Goal: Task Accomplishment & Management: Manage account settings

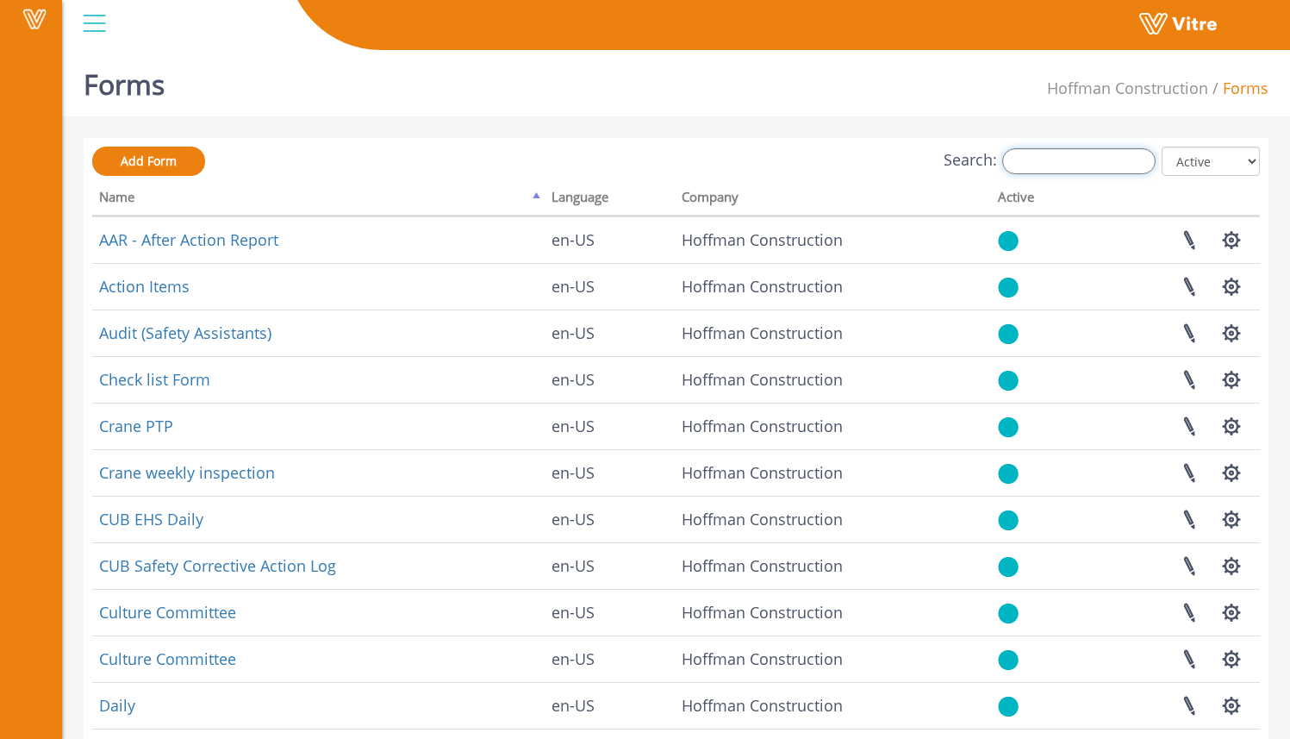
click at [1037, 159] on input "Search:" at bounding box center [1078, 161] width 153 height 26
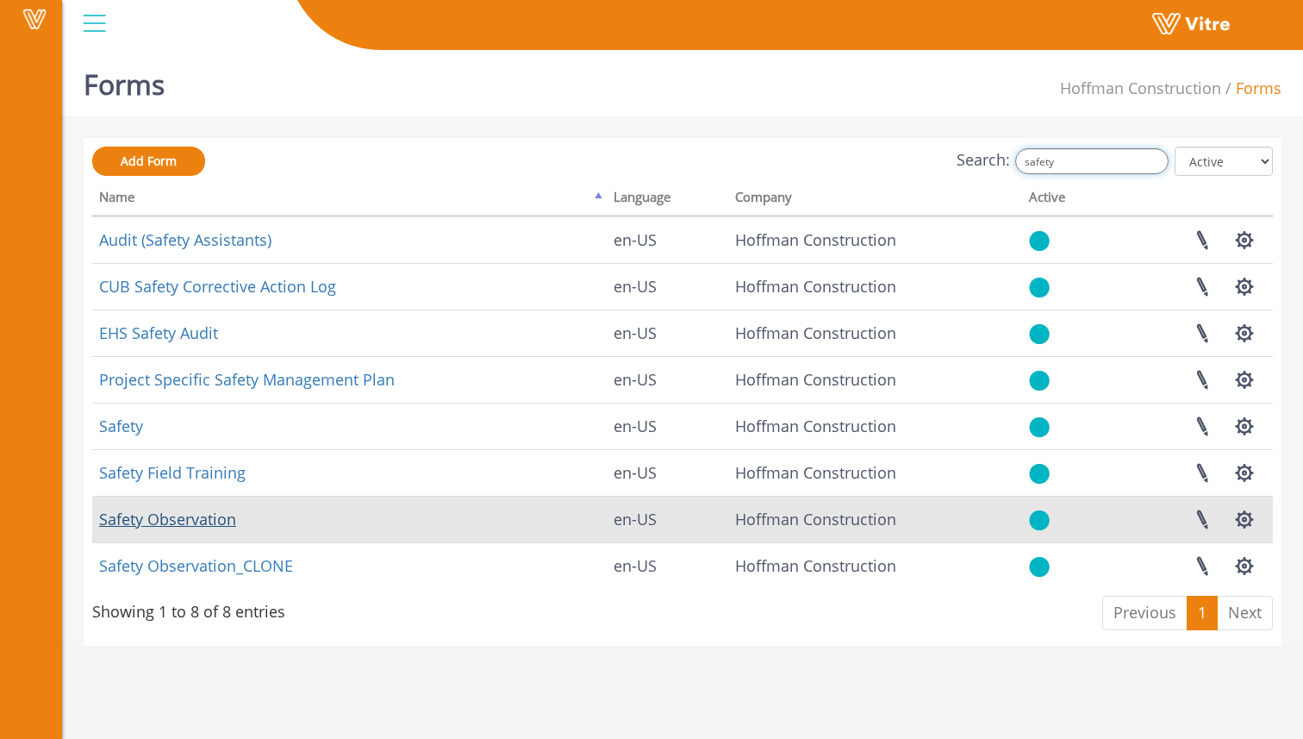
type input "safety"
click at [209, 524] on link "Safety Observation" at bounding box center [167, 519] width 137 height 21
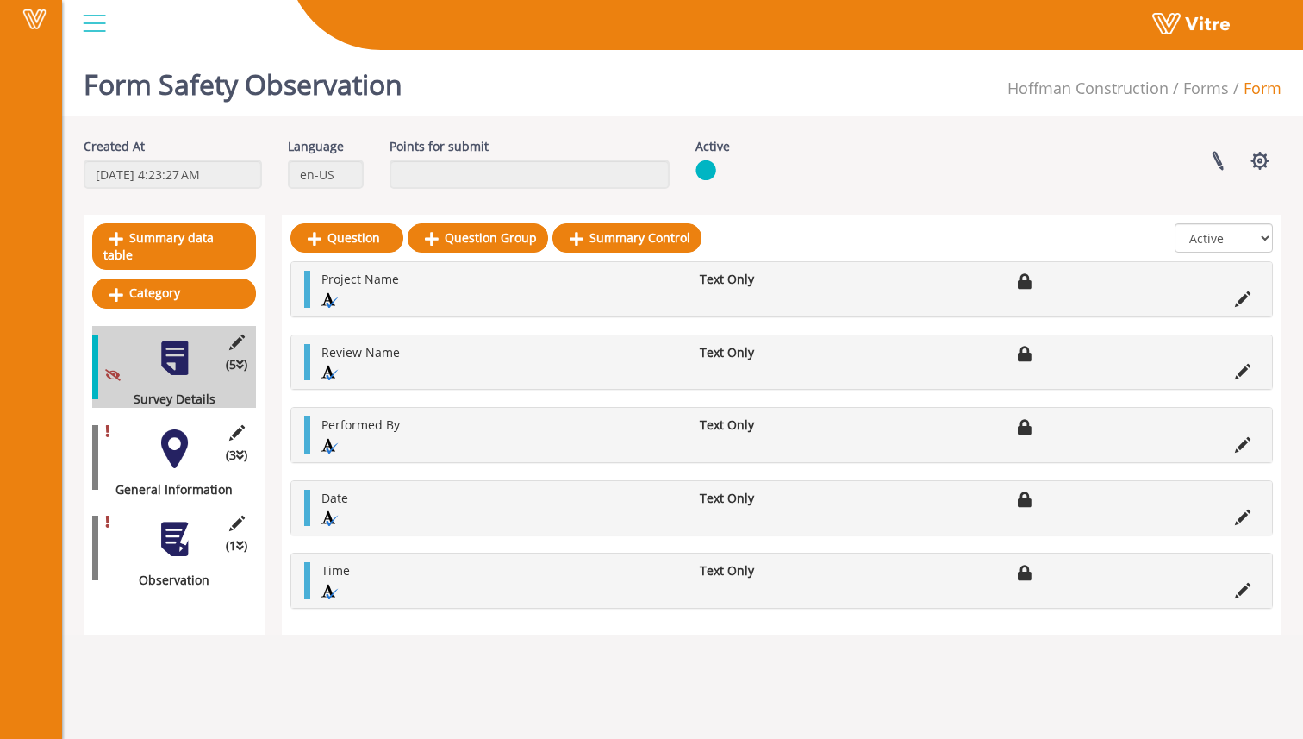
click at [173, 530] on div at bounding box center [174, 539] width 39 height 39
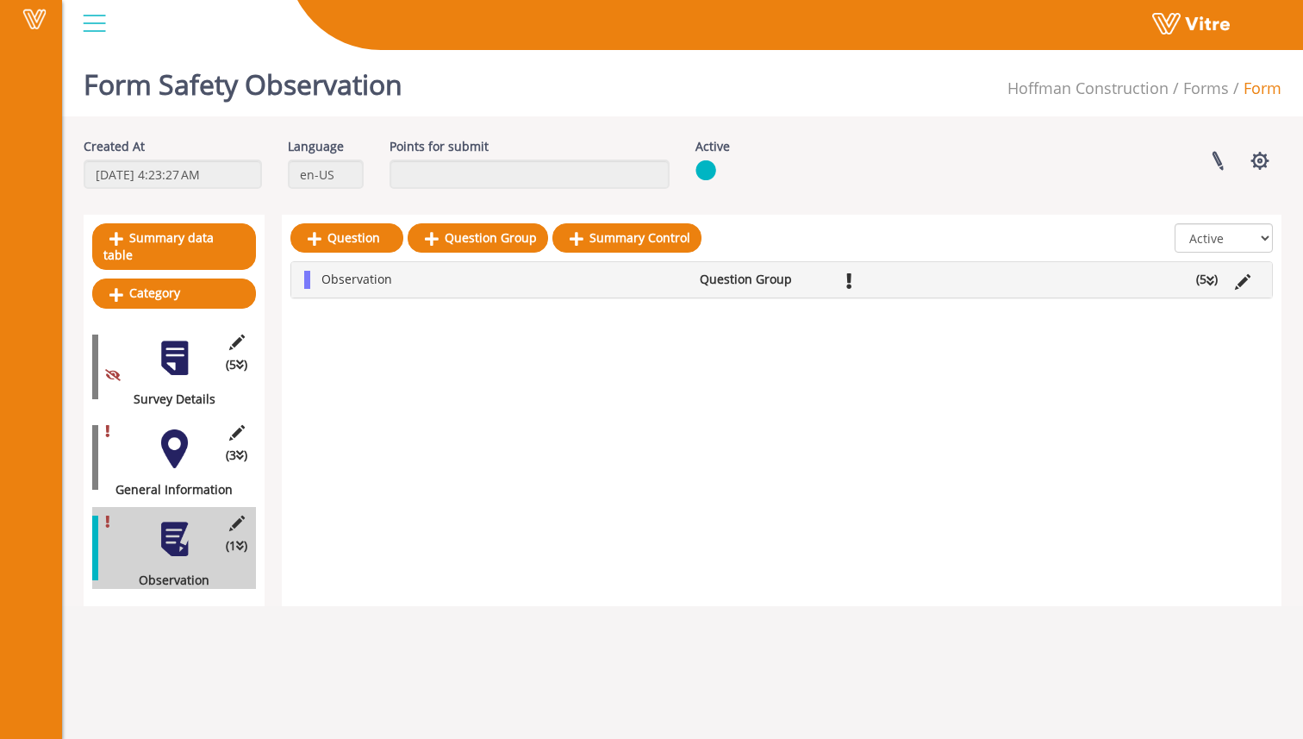
click at [1216, 284] on li "(5 )" at bounding box center [1207, 279] width 39 height 17
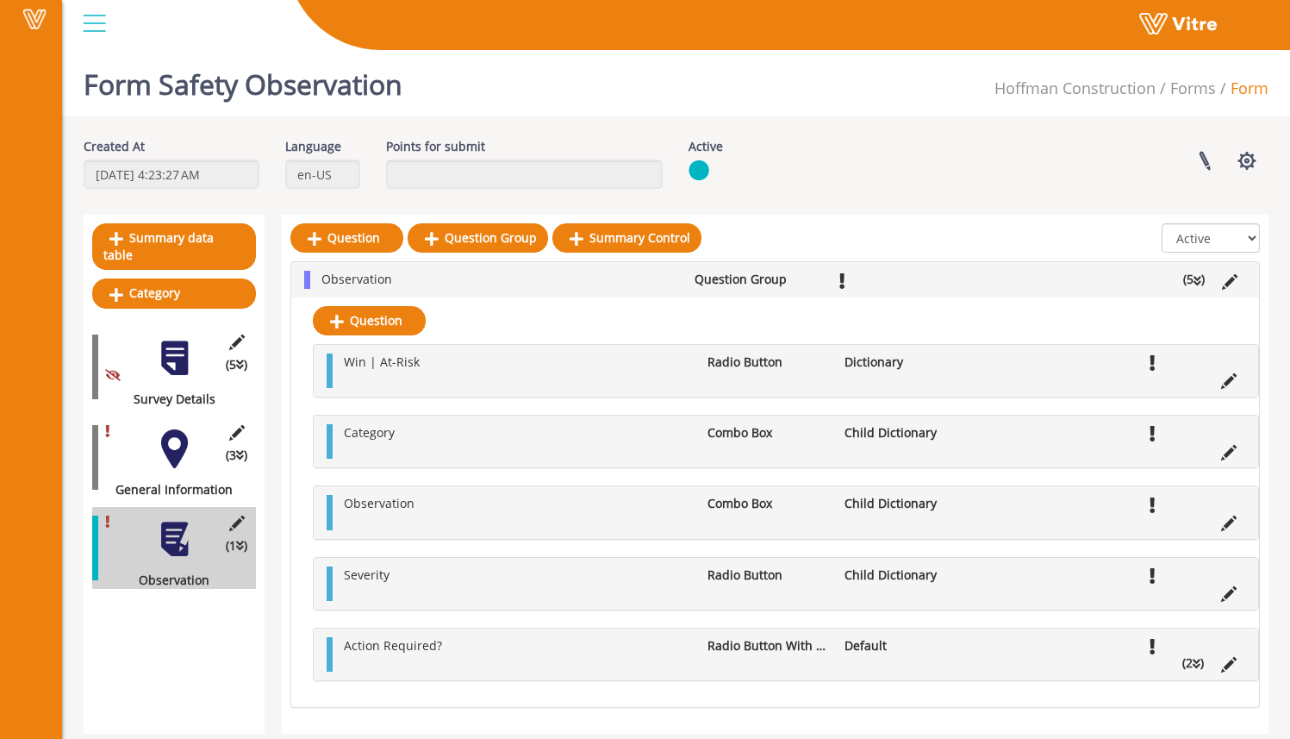
scroll to position [20, 0]
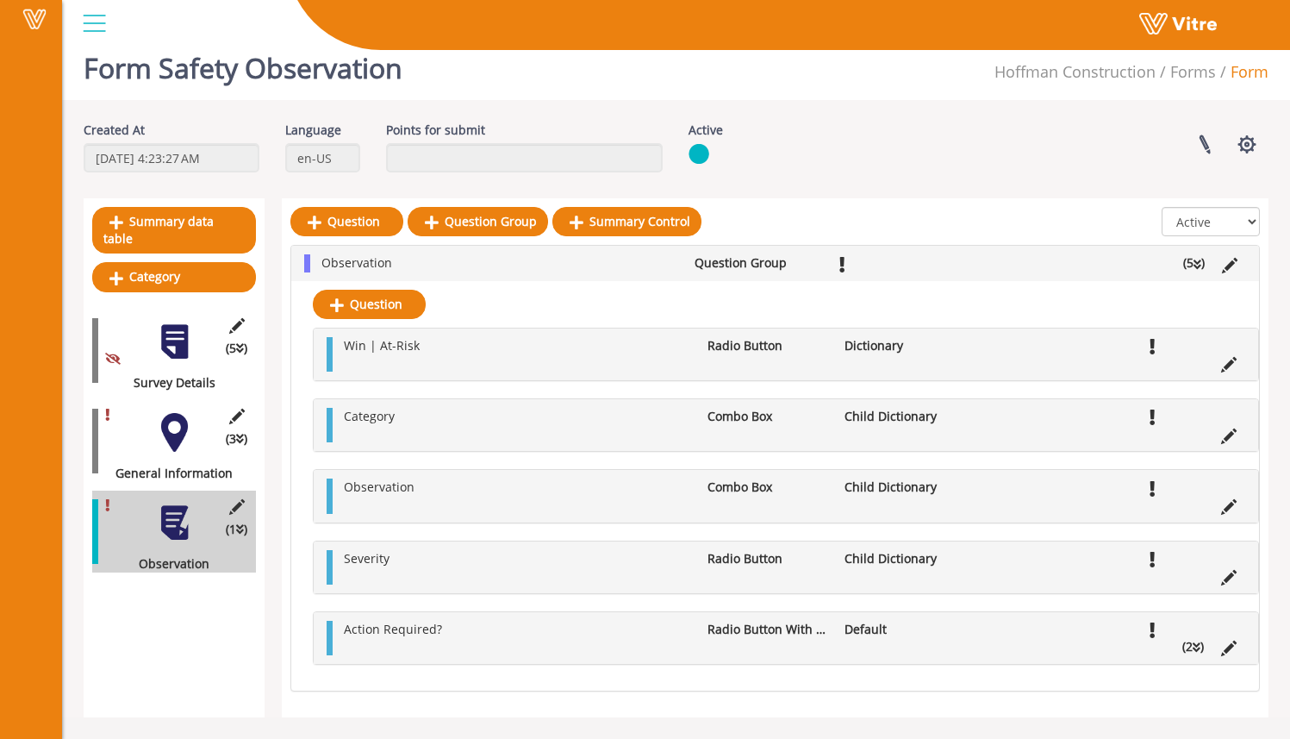
click at [1200, 649] on li "(2 )" at bounding box center [1193, 646] width 39 height 17
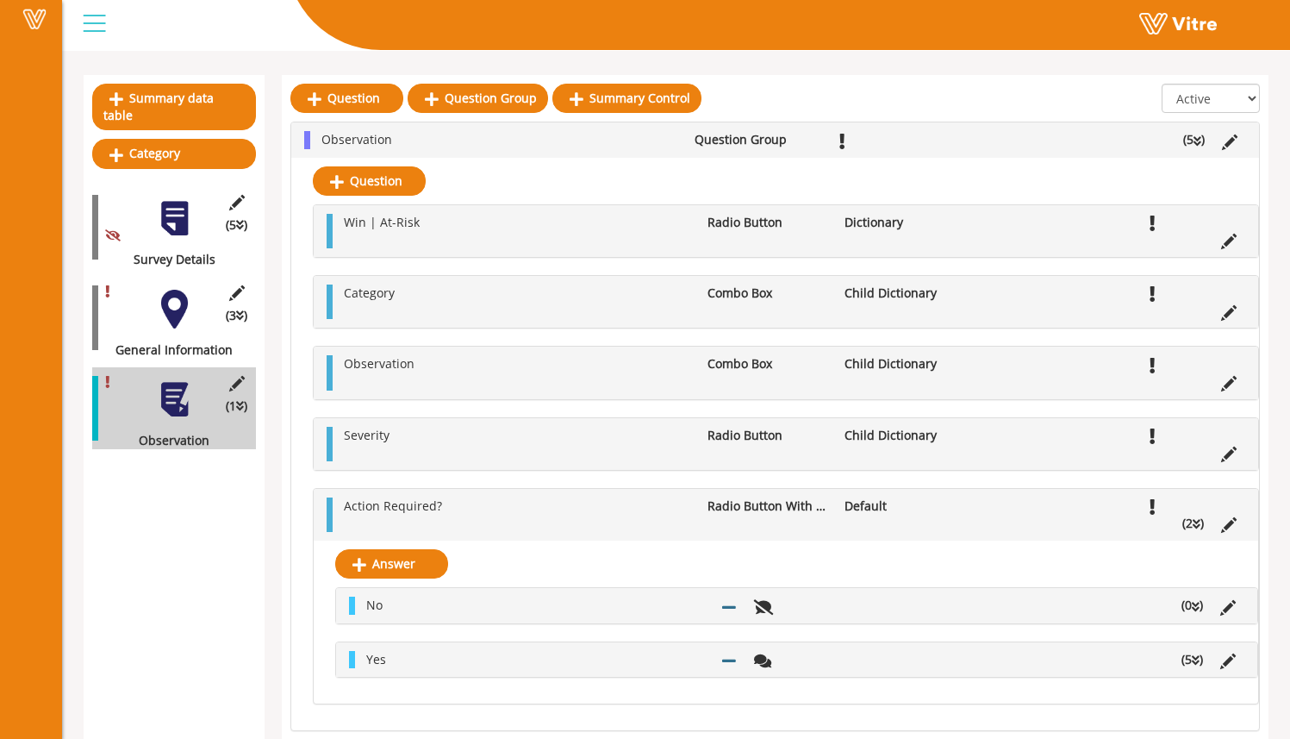
scroll to position [172, 0]
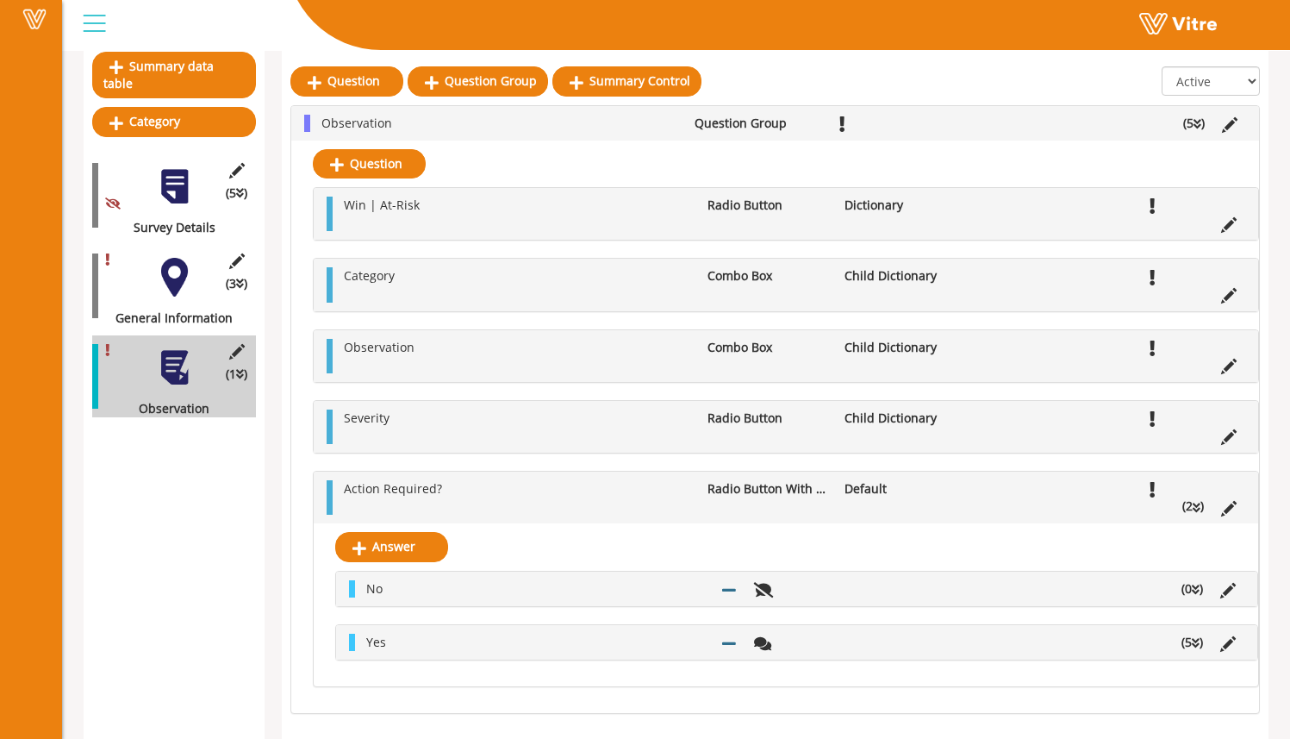
click at [1196, 596] on icon at bounding box center [1196, 590] width 8 height 12
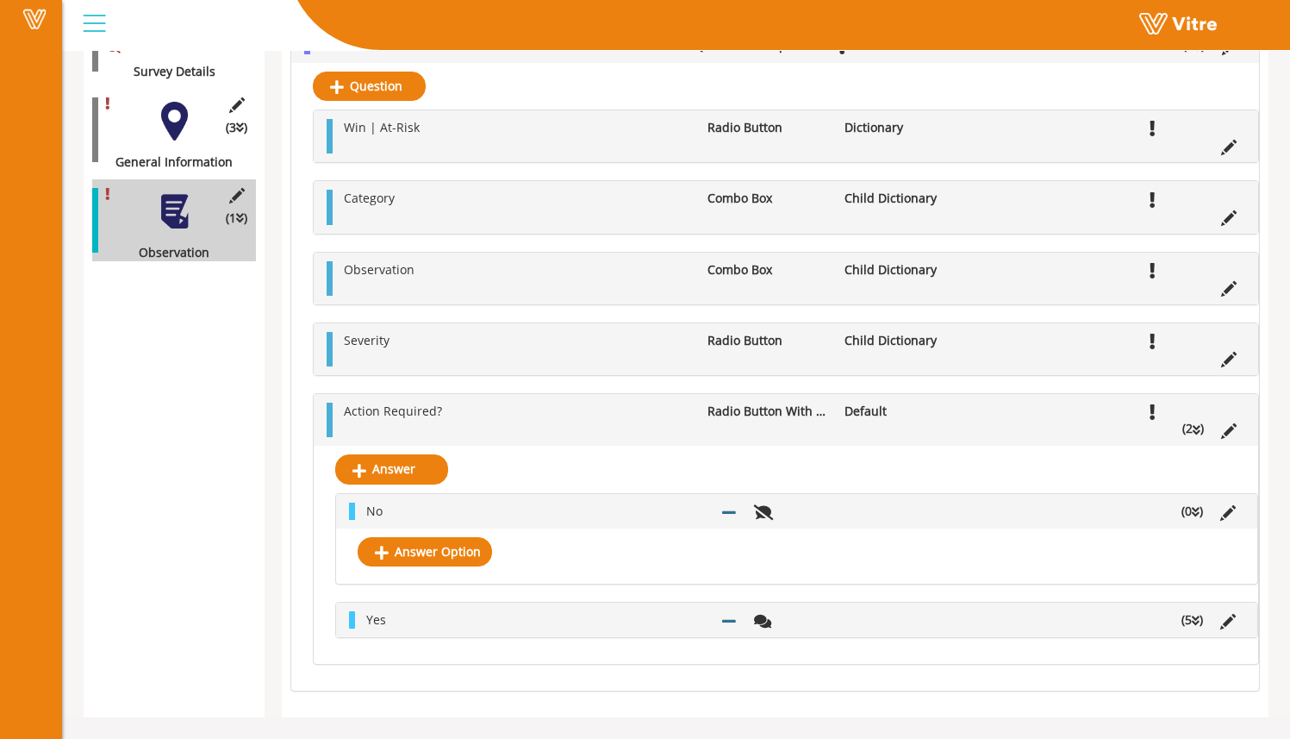
scroll to position [365, 0]
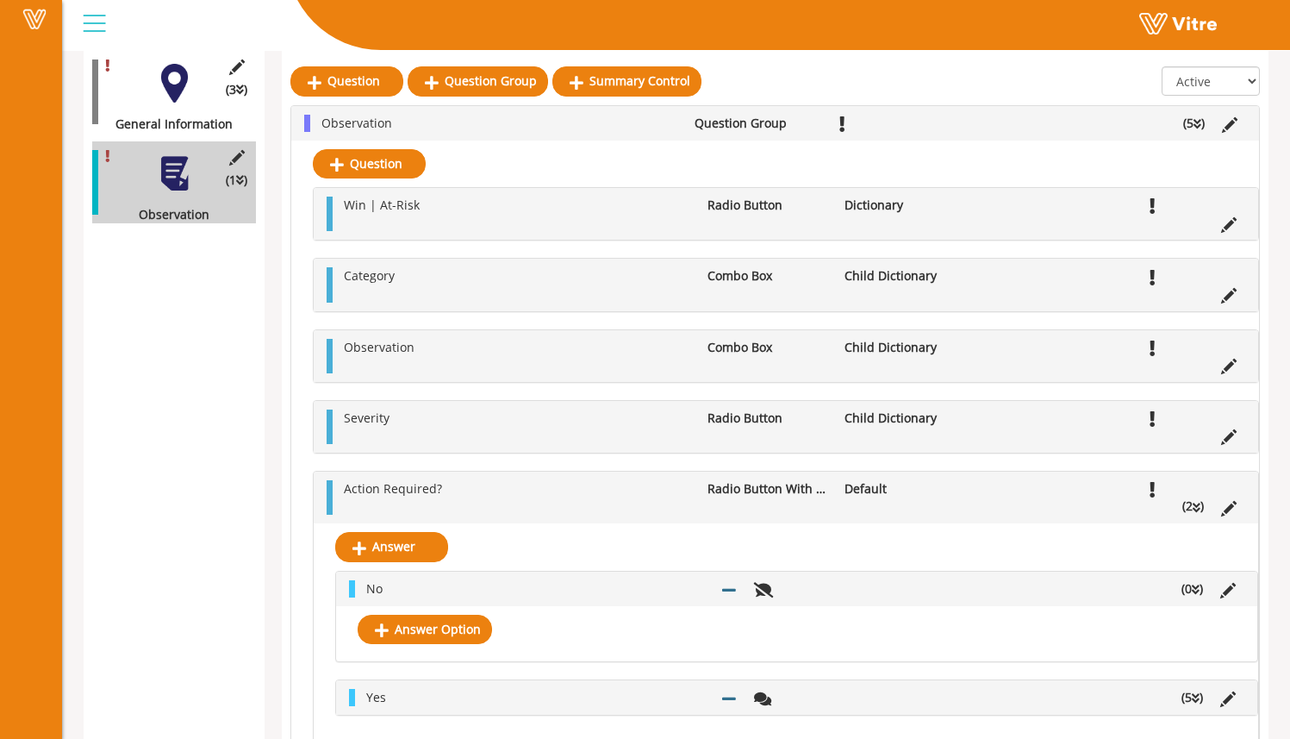
click at [1184, 697] on li "(5 )" at bounding box center [1192, 697] width 39 height 17
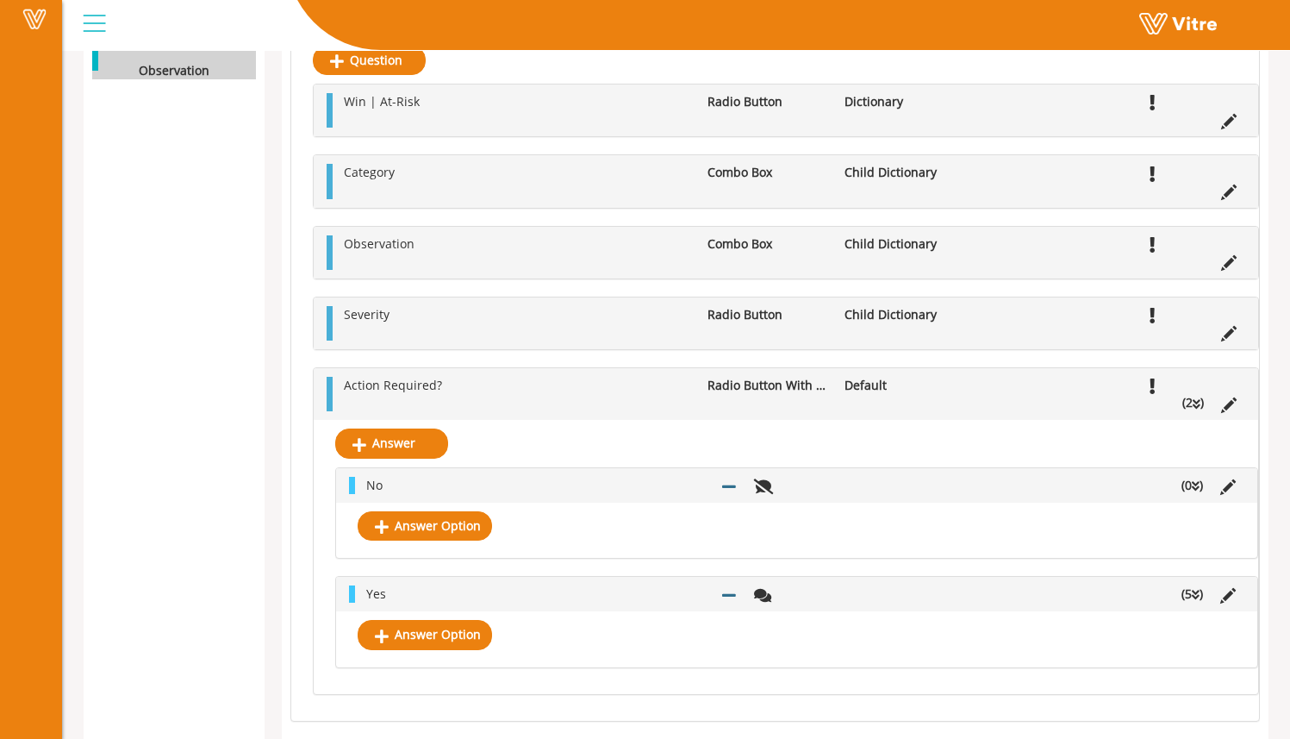
scroll to position [544, 0]
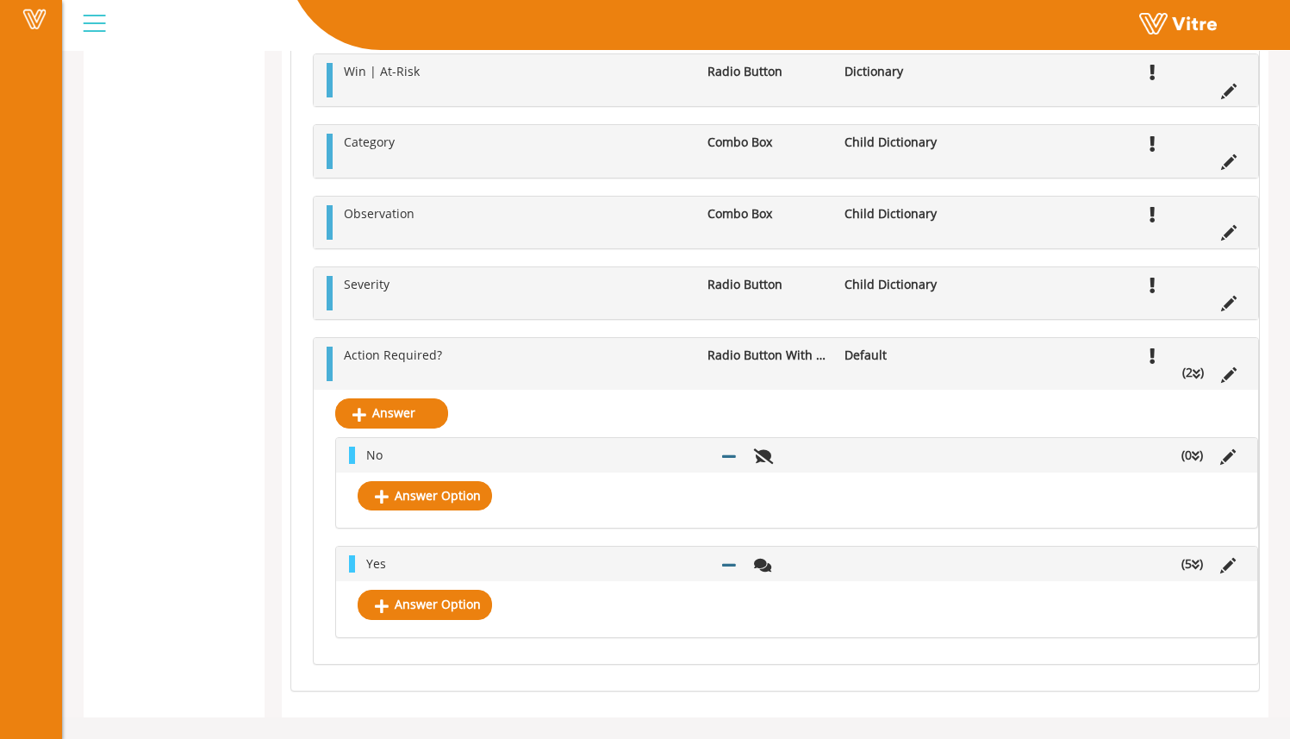
click at [1201, 570] on li "(5 )" at bounding box center [1192, 563] width 39 height 17
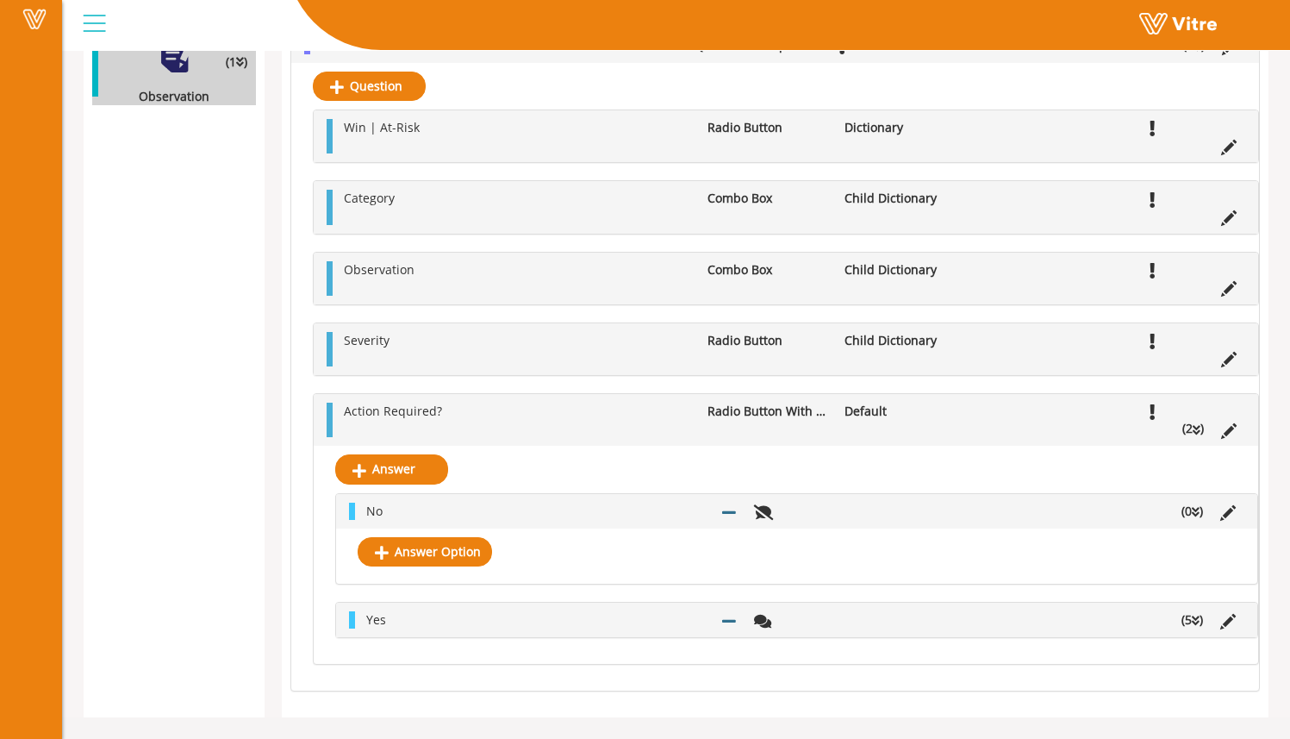
click at [1198, 615] on icon at bounding box center [1196, 621] width 8 height 12
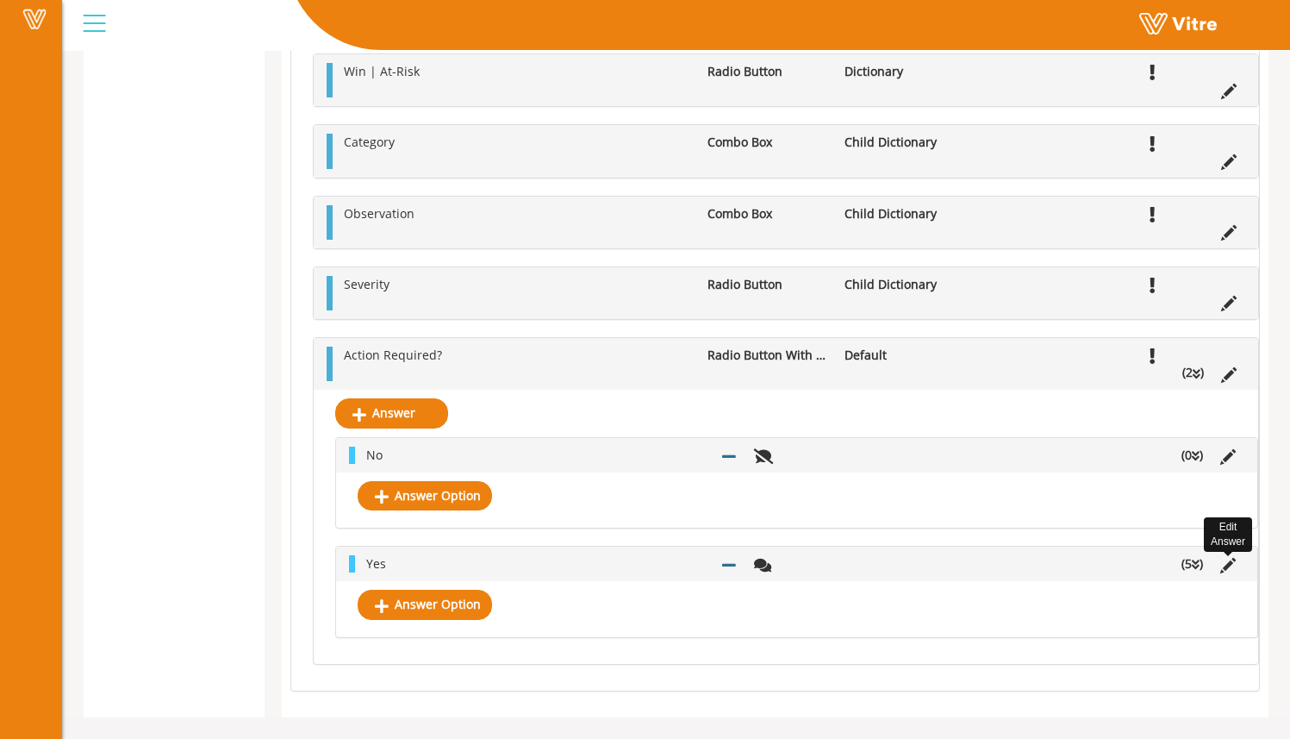
click at [1229, 562] on icon at bounding box center [1229, 566] width 16 height 16
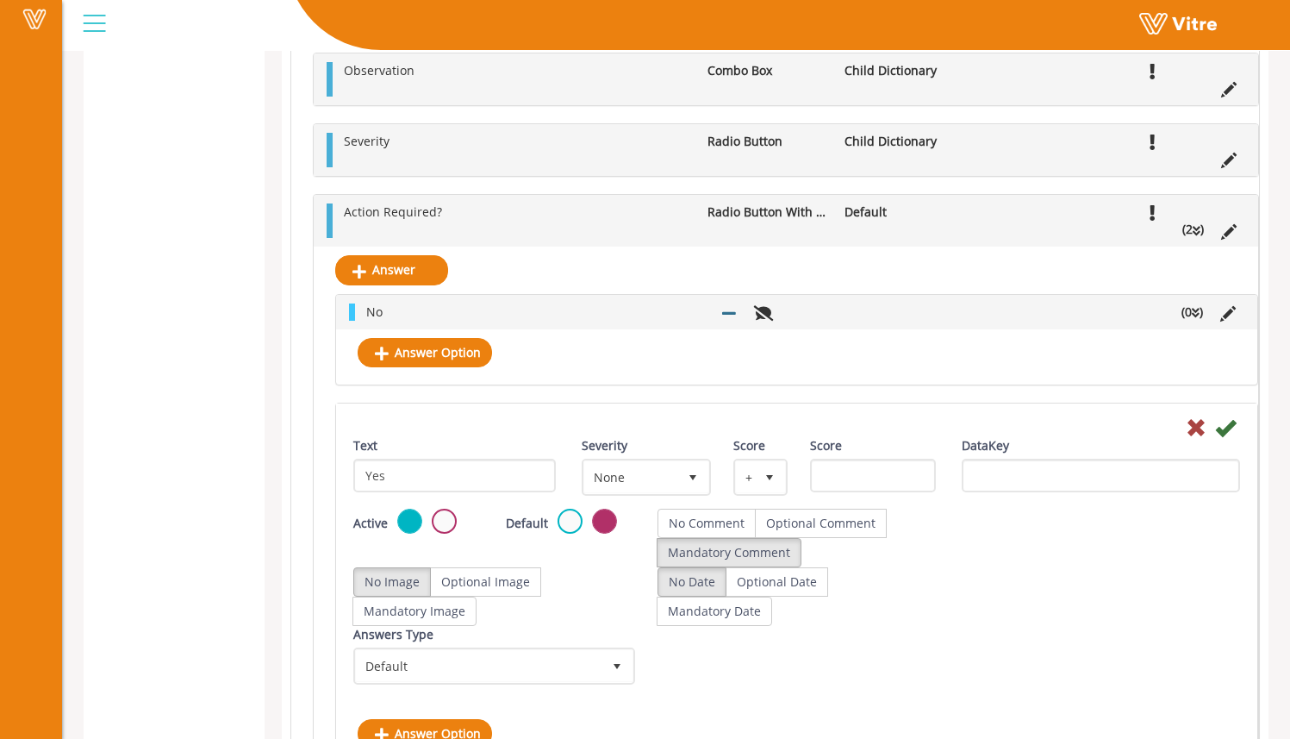
scroll to position [816, 0]
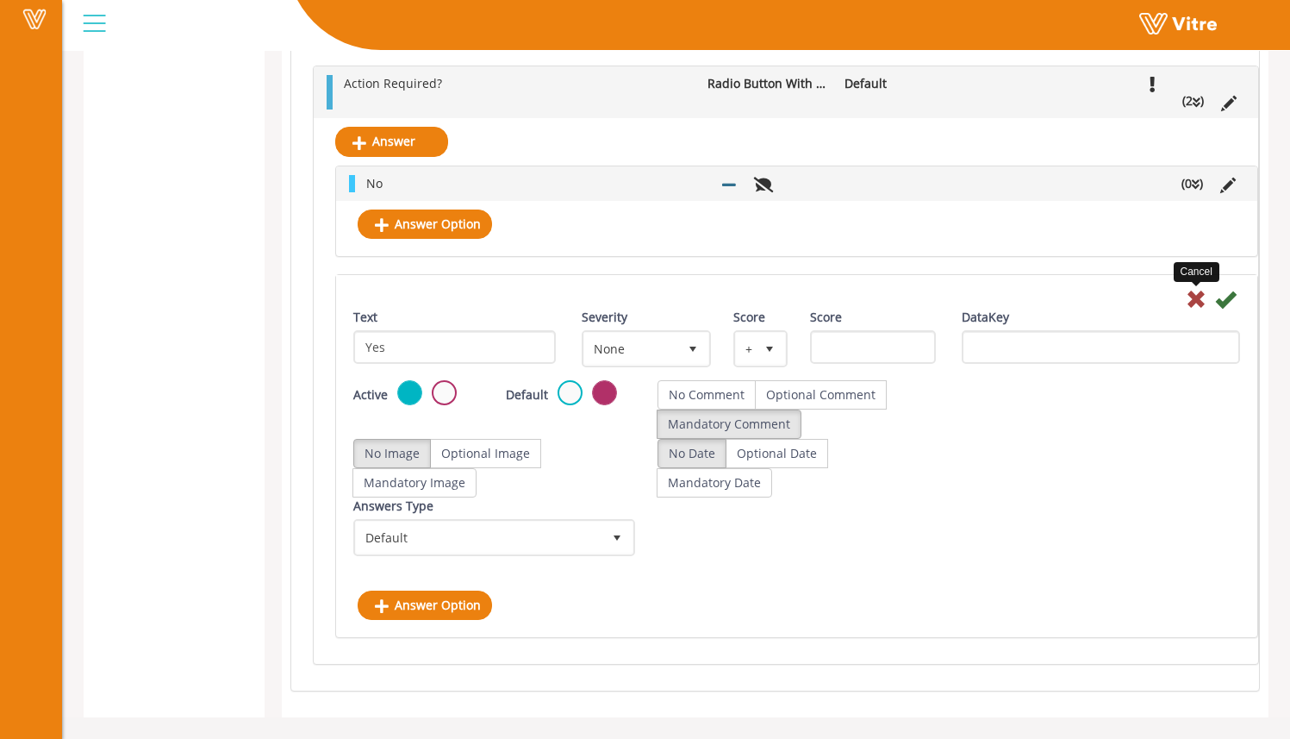
click at [1197, 303] on icon at bounding box center [1196, 299] width 21 height 21
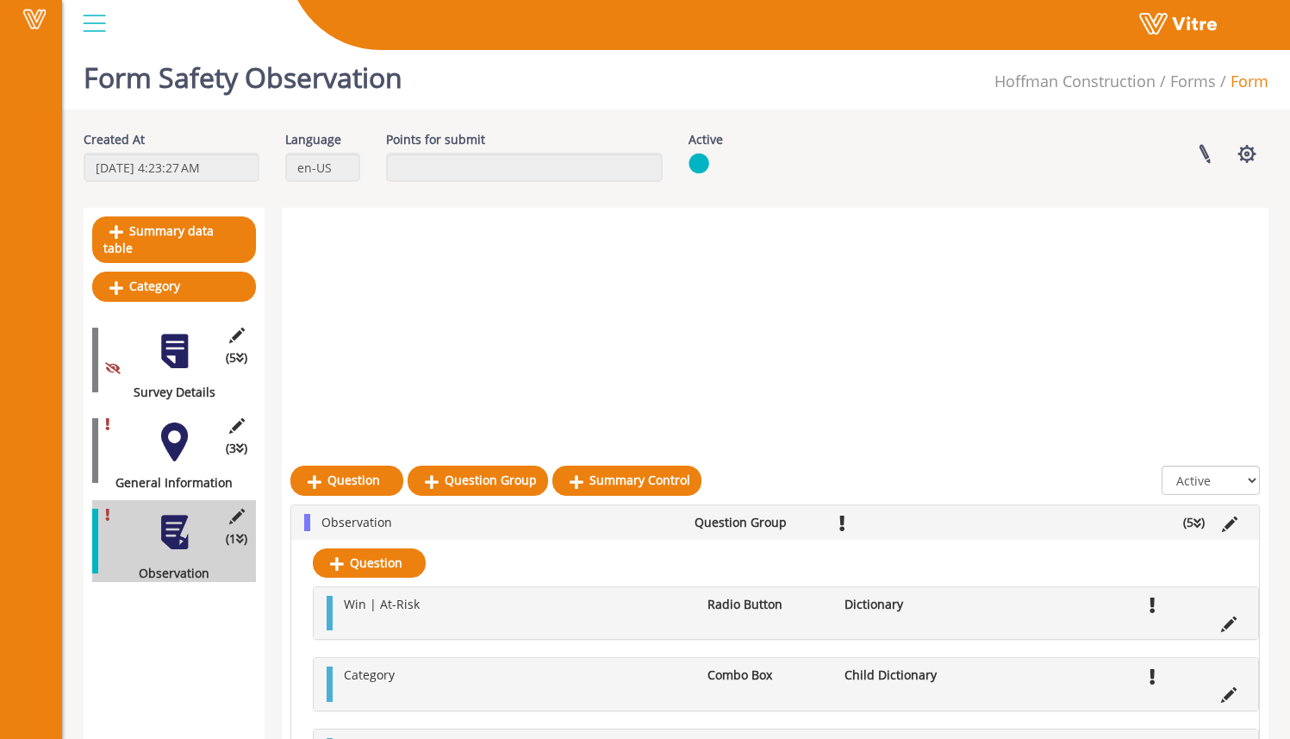
scroll to position [0, 0]
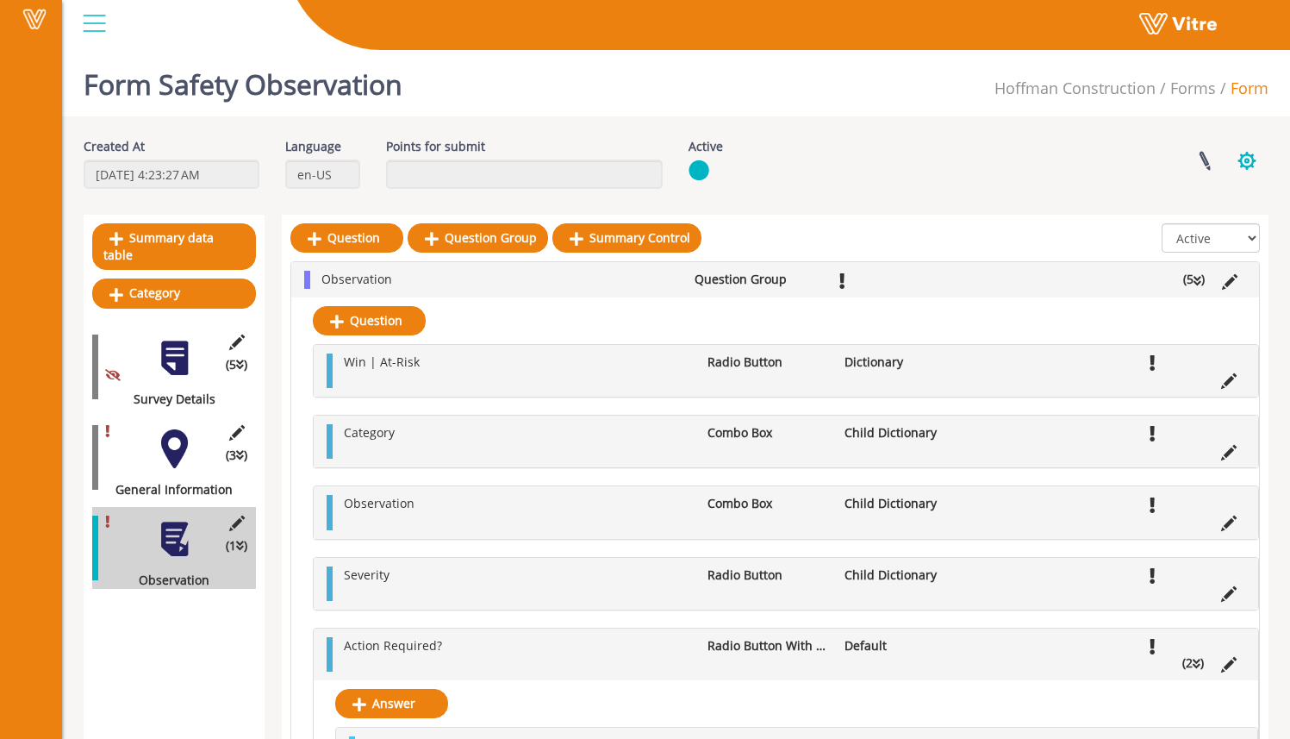
click at [1248, 162] on button "button" at bounding box center [1247, 161] width 43 height 46
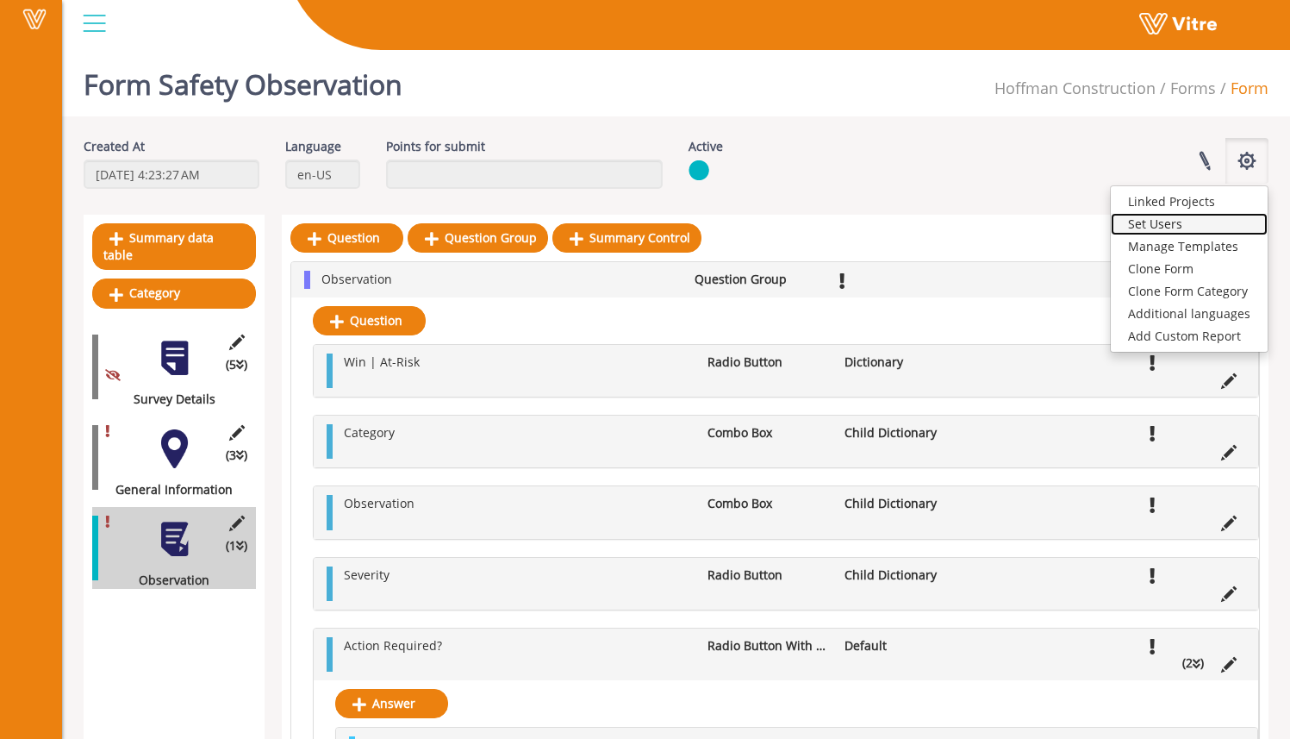
click at [1181, 224] on link "Set Users" at bounding box center [1189, 224] width 157 height 22
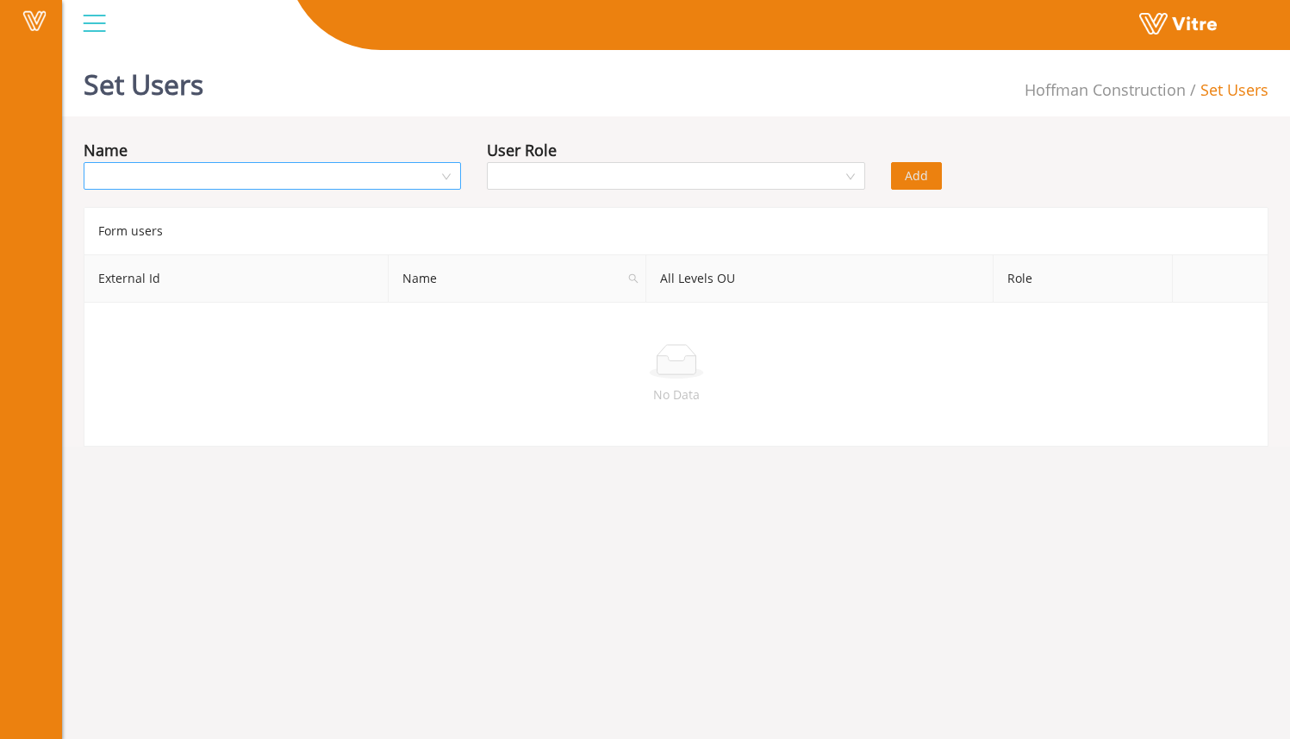
click at [433, 177] on input "search" at bounding box center [266, 176] width 345 height 26
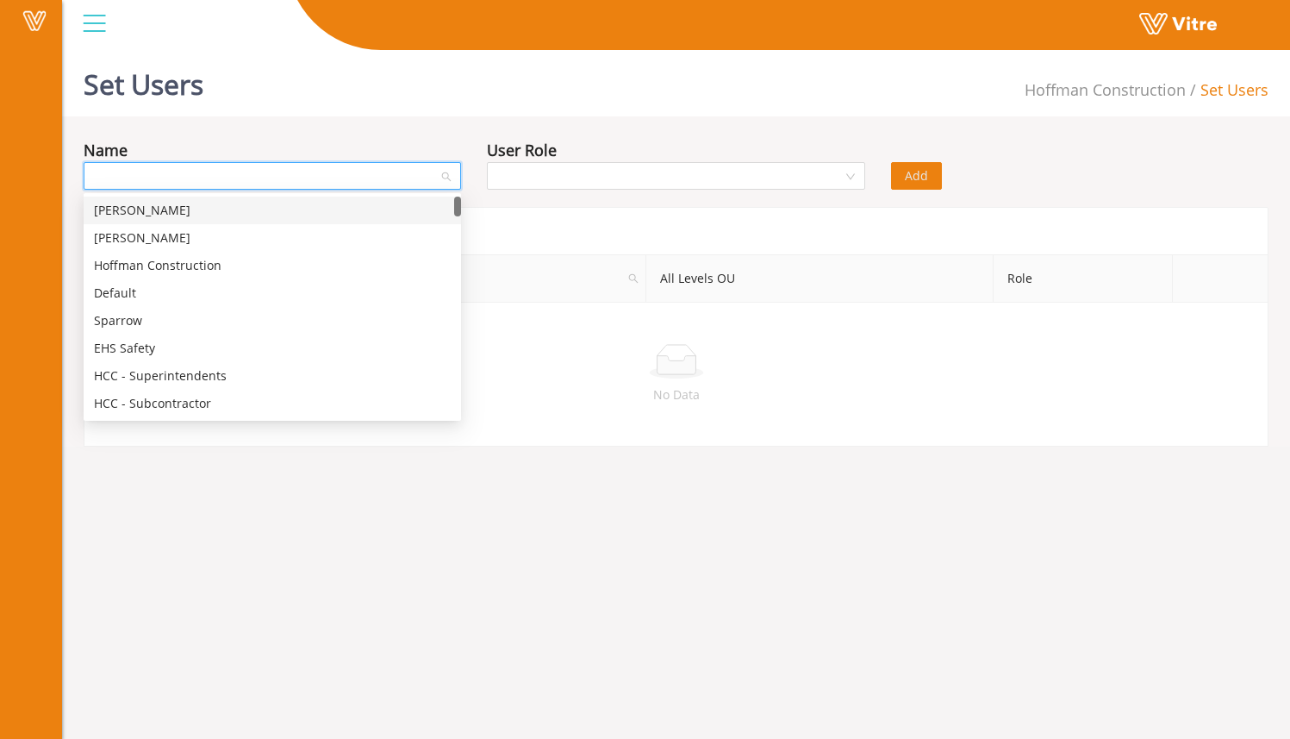
click at [415, 203] on div "Sam Admin" at bounding box center [272, 210] width 357 height 19
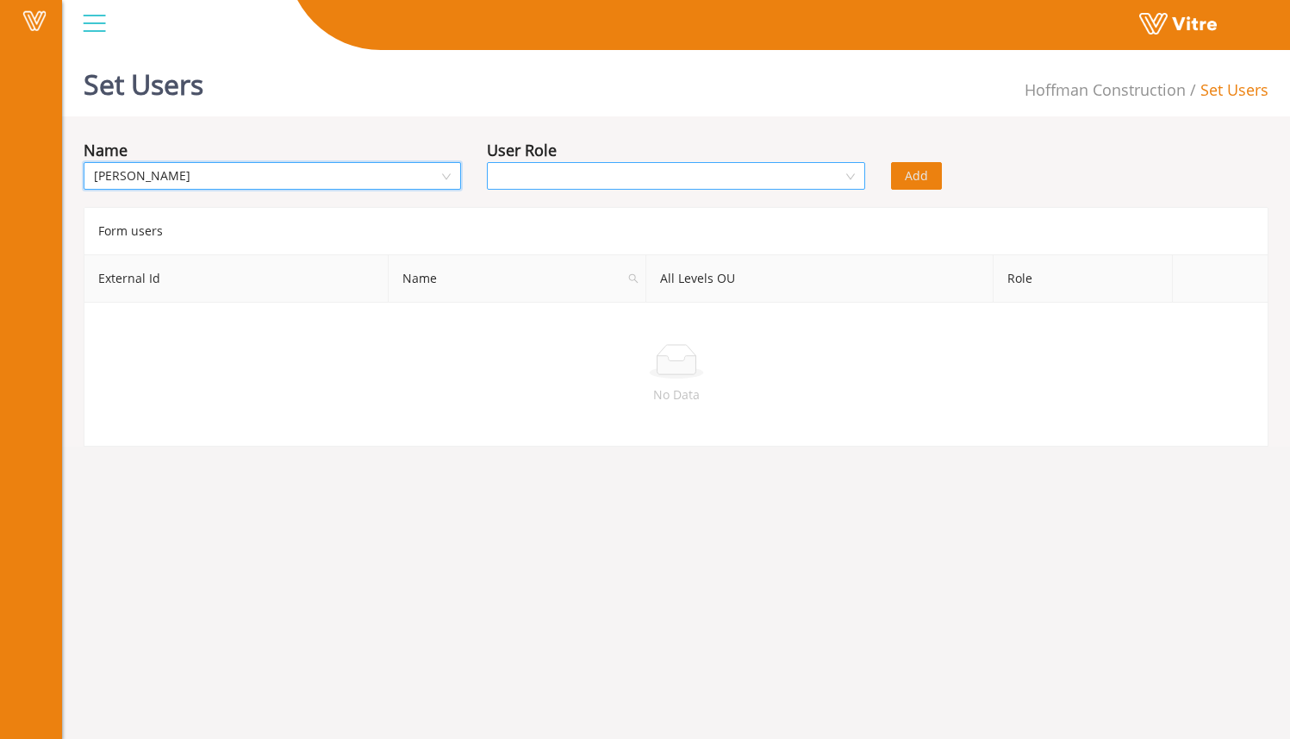
click at [539, 178] on input "search" at bounding box center [669, 176] width 345 height 26
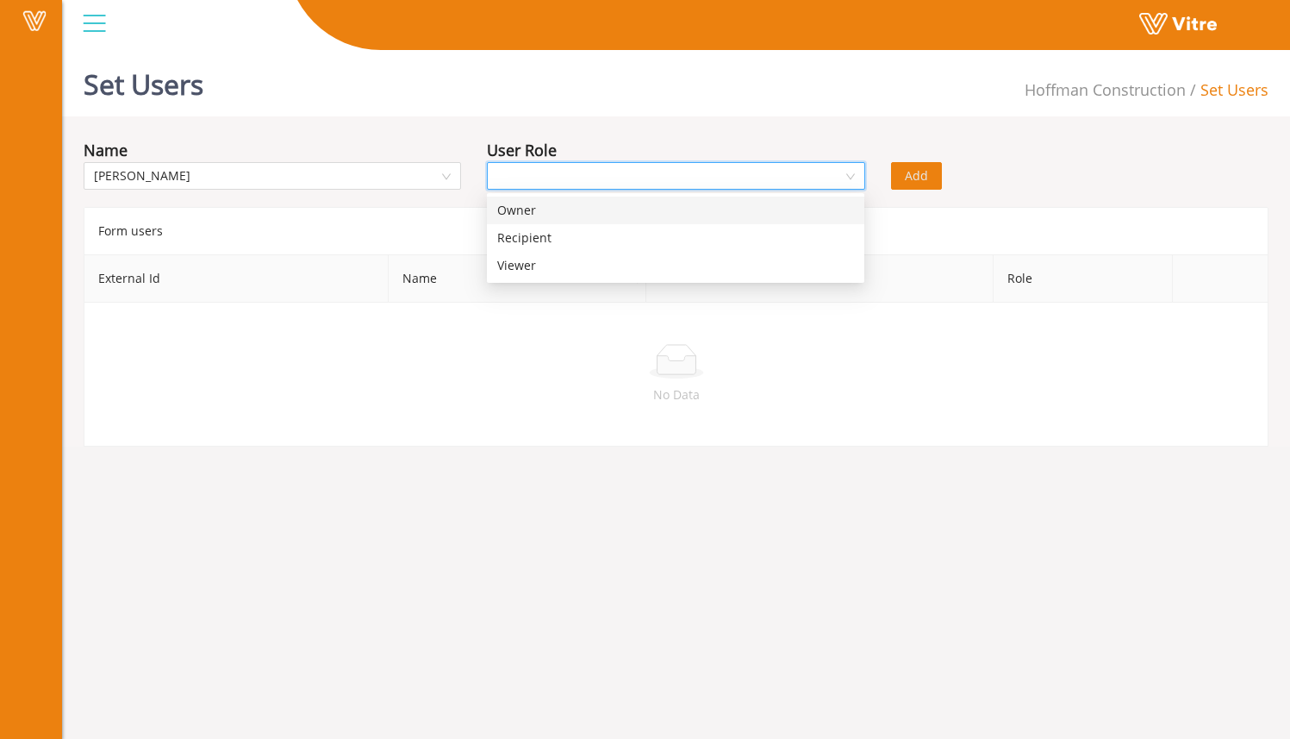
click at [542, 209] on div "Owner" at bounding box center [675, 210] width 357 height 19
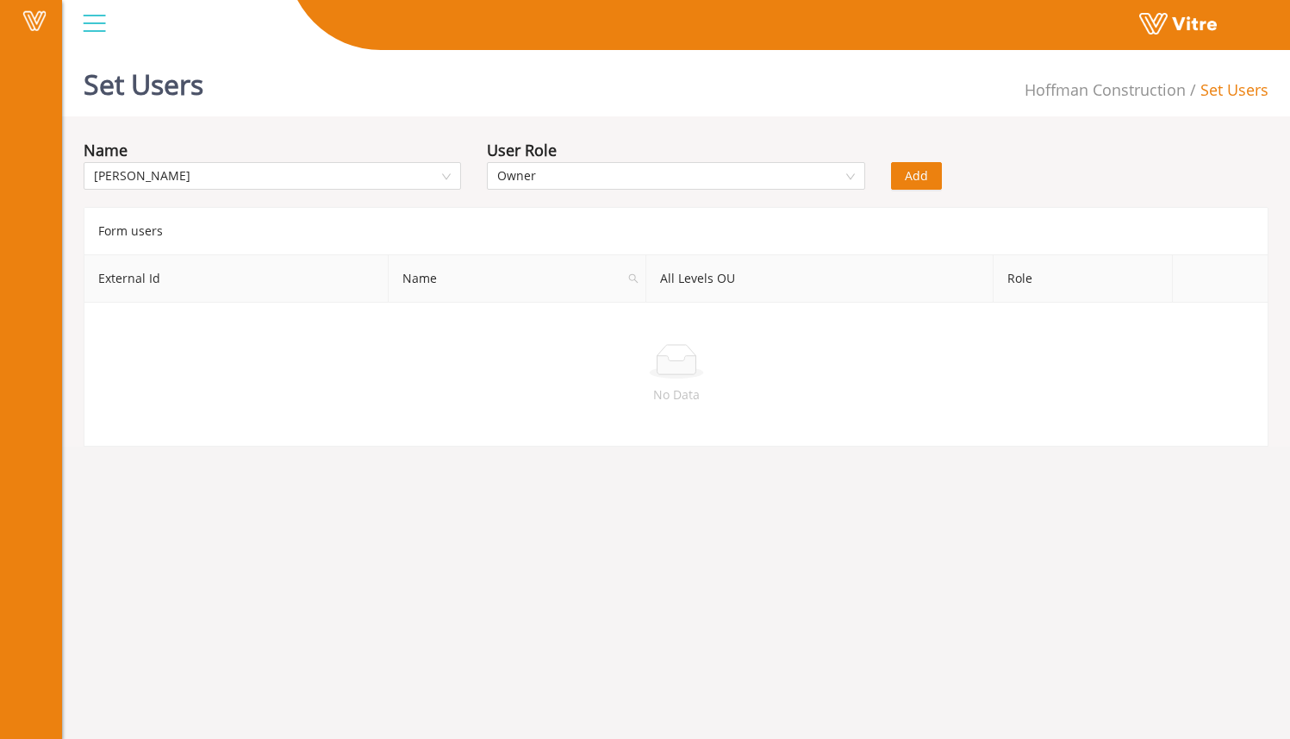
click at [914, 180] on span "Add" at bounding box center [916, 175] width 23 height 19
